Goal: Navigation & Orientation: Find specific page/section

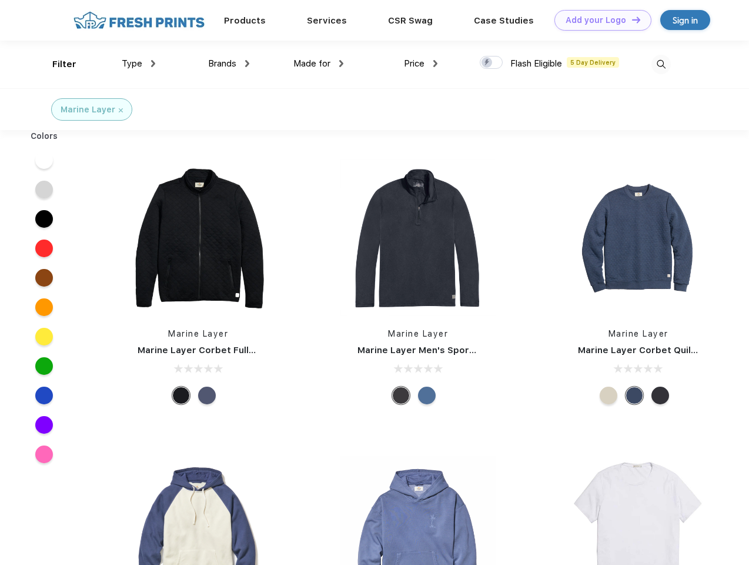
scroll to position [1, 0]
click at [599, 20] on link "Add your Logo Design Tool" at bounding box center [603, 20] width 97 height 21
click at [0, 0] on div "Design Tool" at bounding box center [0, 0] width 0 height 0
click at [631, 19] on link "Add your Logo Design Tool" at bounding box center [603, 20] width 97 height 21
click at [56, 64] on div "Filter" at bounding box center [64, 65] width 24 height 14
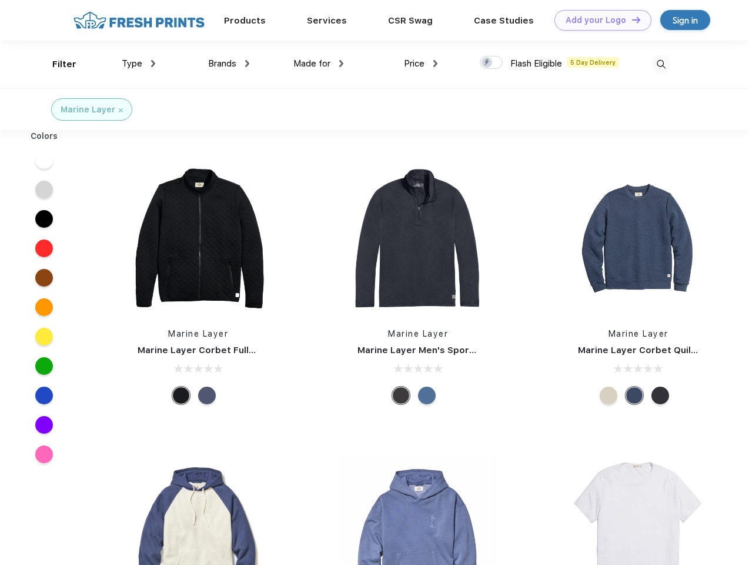
click at [139, 64] on span "Type" at bounding box center [132, 63] width 21 height 11
click at [229, 64] on span "Brands" at bounding box center [222, 63] width 28 height 11
click at [319, 64] on span "Made for" at bounding box center [311, 63] width 37 height 11
click at [421, 64] on span "Price" at bounding box center [414, 63] width 21 height 11
click at [492, 63] on div at bounding box center [491, 62] width 23 height 13
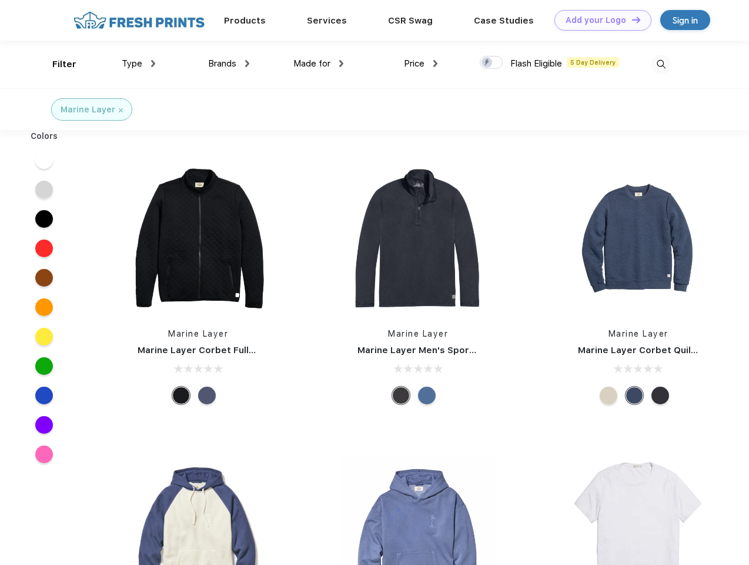
click at [488, 63] on input "checkbox" at bounding box center [484, 59] width 8 height 8
click at [661, 64] on img at bounding box center [661, 64] width 19 height 19
